Goal: Task Accomplishment & Management: Complete application form

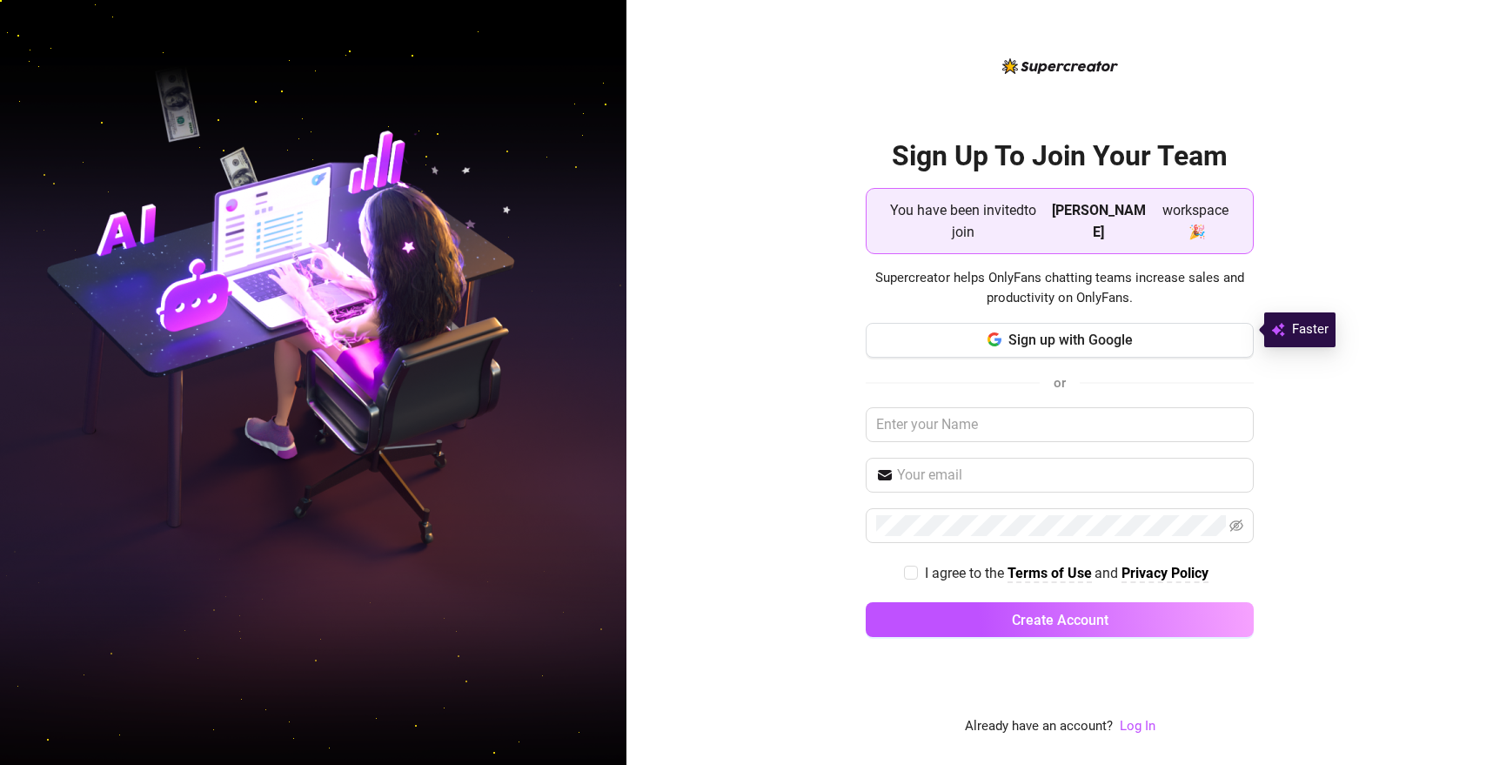
click at [1103, 334] on span "Sign up with Google" at bounding box center [1071, 340] width 124 height 17
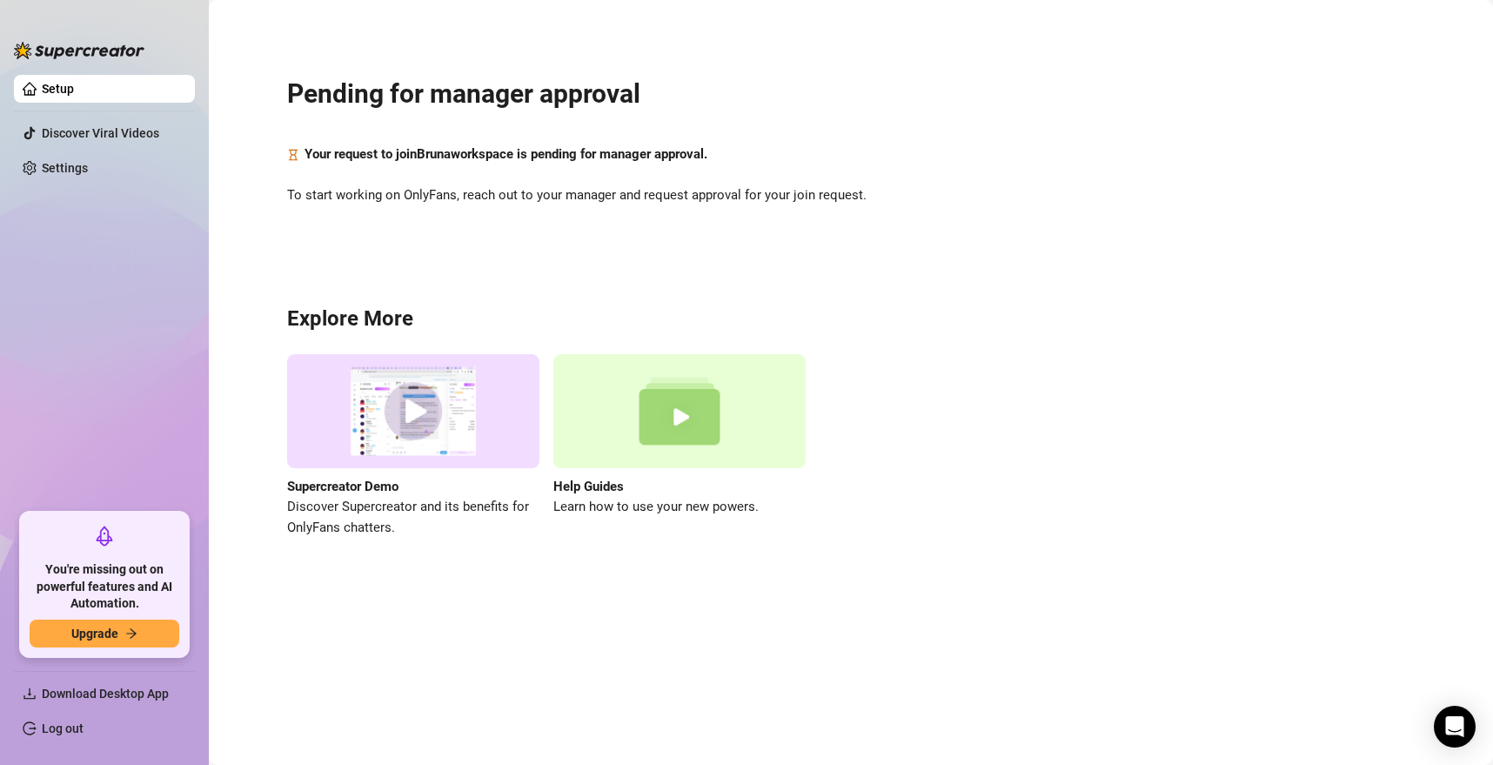
click at [67, 84] on link "Setup" at bounding box center [58, 89] width 32 height 14
